Goal: Transaction & Acquisition: Obtain resource

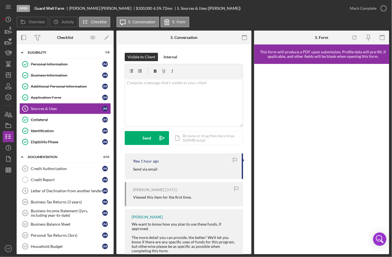
scroll to position [168, 0]
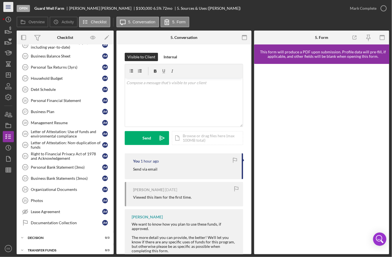
click at [12, 6] on icon "Icon/Menu" at bounding box center [8, 7] width 12 height 12
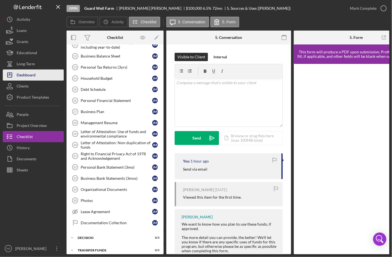
click at [24, 72] on div "Dashboard" at bounding box center [26, 75] width 19 height 12
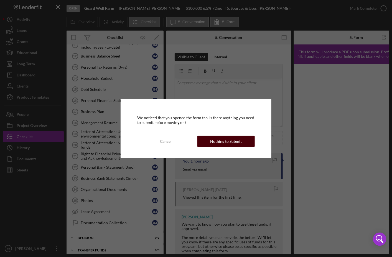
click at [231, 143] on div "Nothing to Submit" at bounding box center [227, 141] width 32 height 11
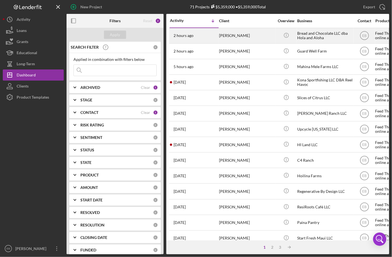
click at [298, 36] on div "Bread and Chocolate LLC dba Hola and Aloha" at bounding box center [324, 35] width 55 height 15
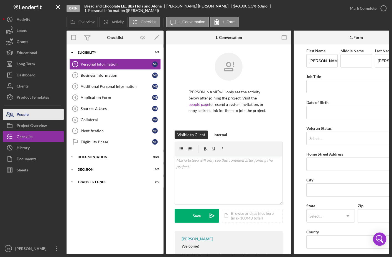
click at [26, 116] on div "People" at bounding box center [23, 115] width 12 height 12
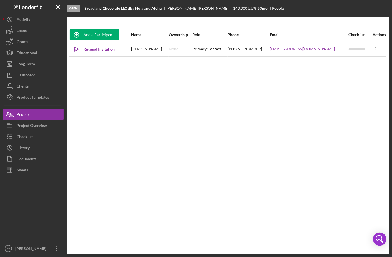
click at [377, 49] on icon "Icon/Overflow" at bounding box center [377, 49] width 14 height 14
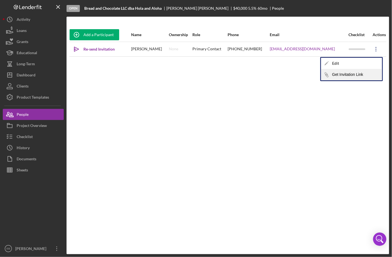
click at [355, 75] on button "Icon/Link Get Invitation Link" at bounding box center [351, 74] width 61 height 11
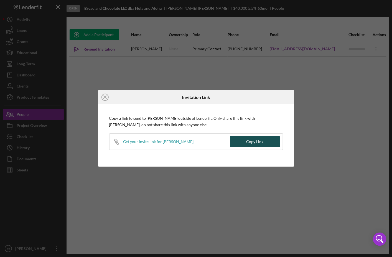
click at [241, 142] on button "Copy Link" at bounding box center [255, 141] width 50 height 11
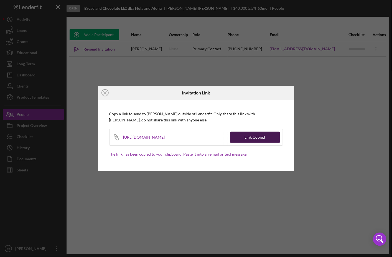
click at [252, 137] on div "Link Copied" at bounding box center [255, 137] width 21 height 11
click at [341, 129] on div "Icon/Close Invitation Link Copy a link to send to [PERSON_NAME] outside of Lend…" at bounding box center [196, 128] width 392 height 257
